Goal: Information Seeking & Learning: Learn about a topic

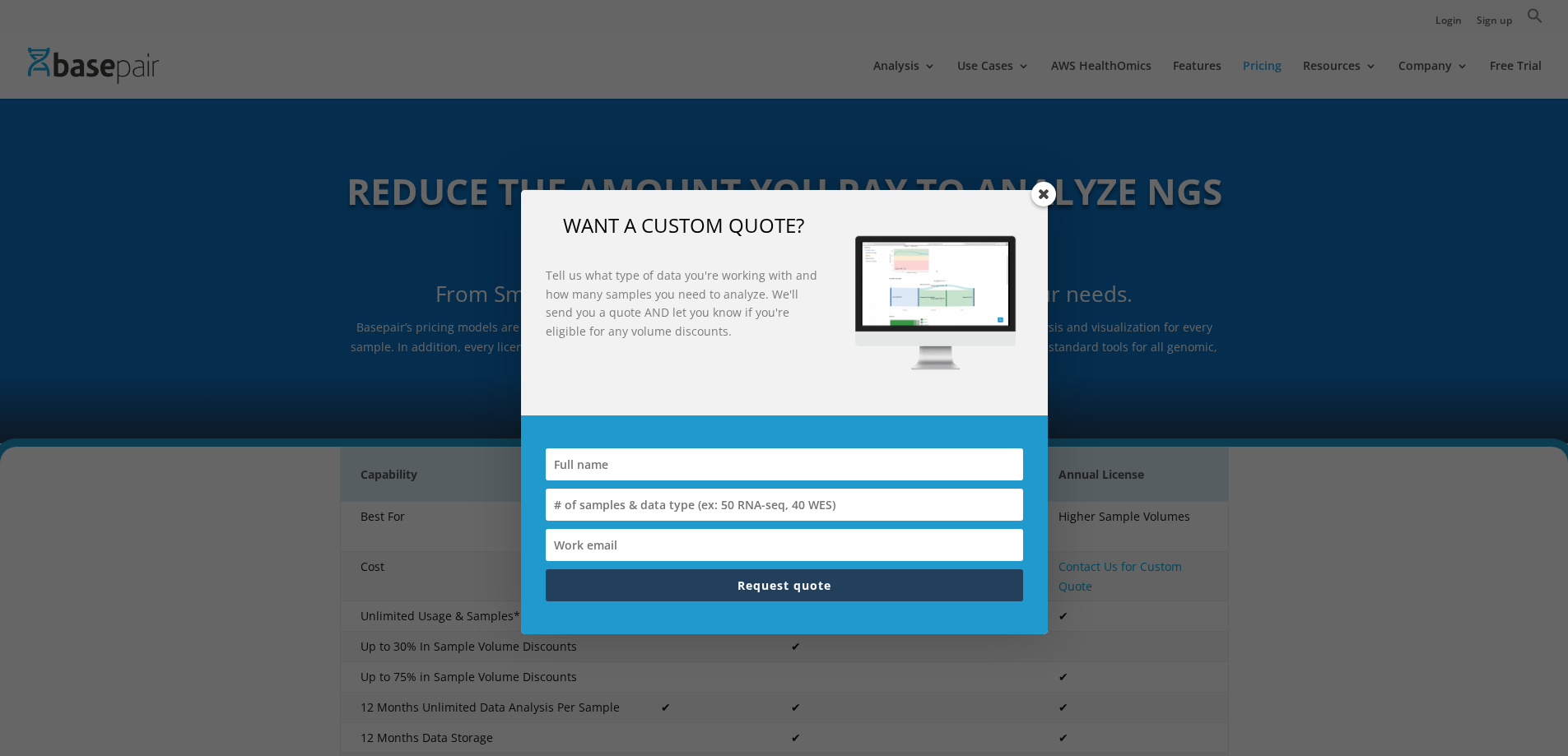
click at [1041, 196] on span at bounding box center [1044, 194] width 25 height 24
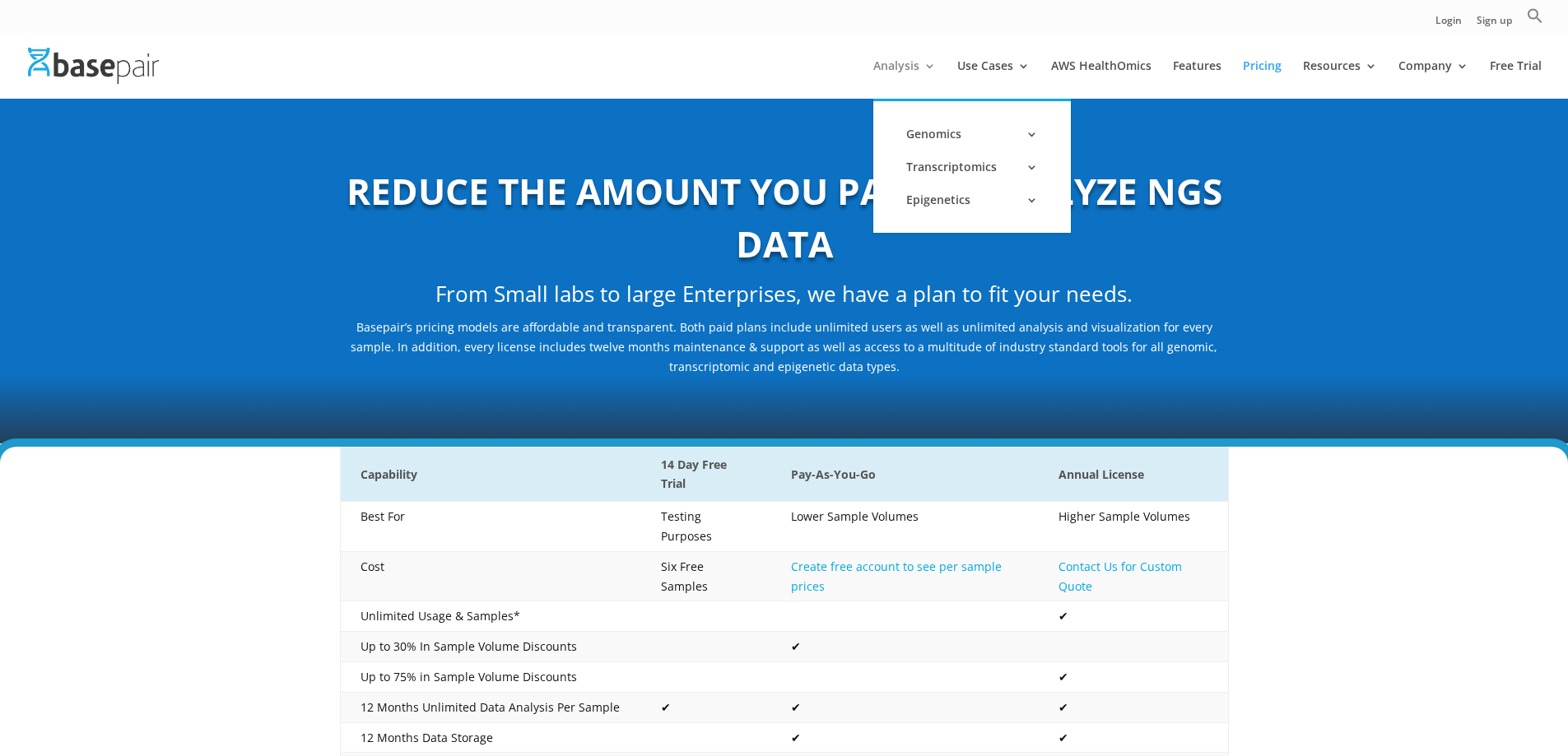
click at [897, 74] on link "Analysis" at bounding box center [904, 80] width 62 height 38
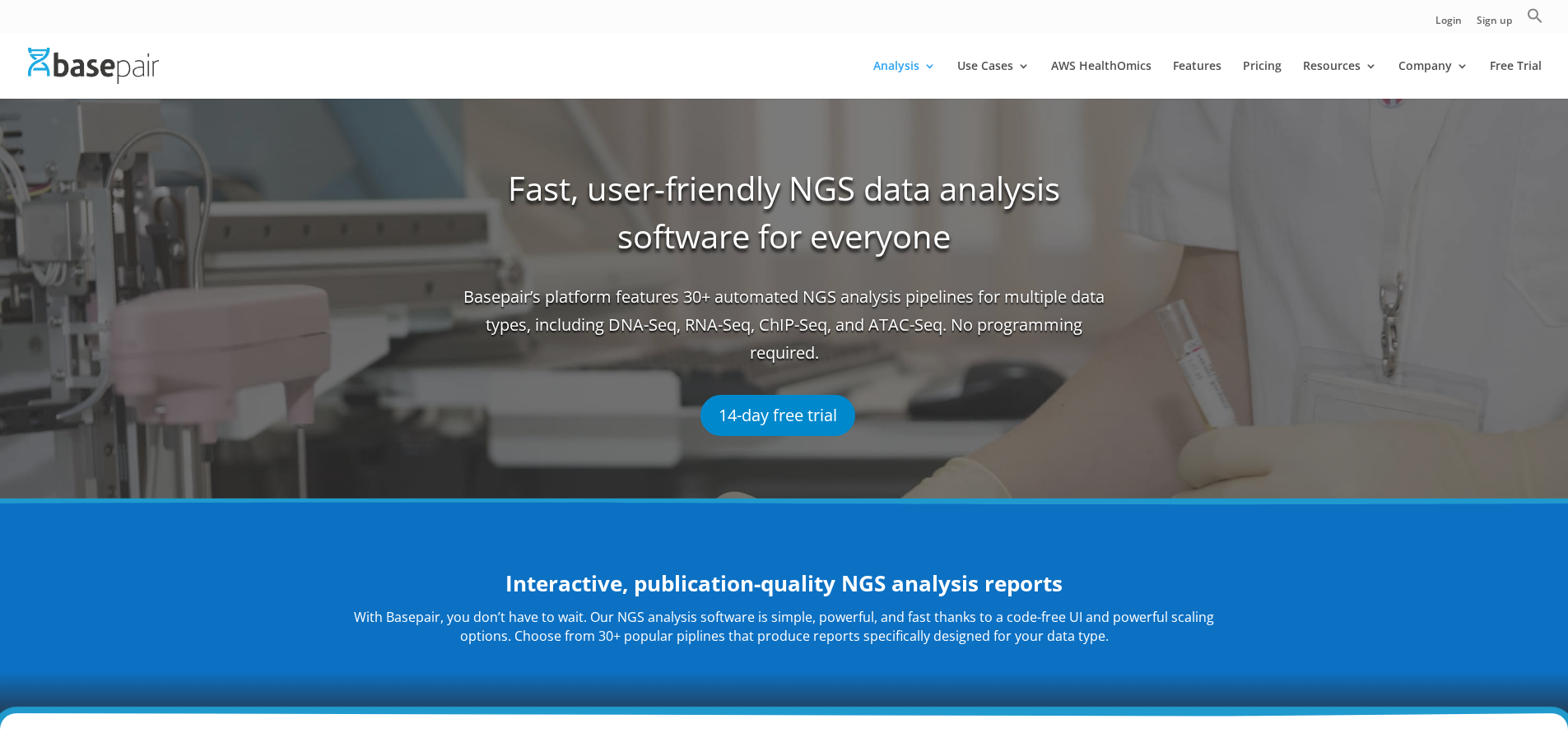
click at [756, 50] on div at bounding box center [808, 66] width 1568 height 66
